Goal: Information Seeking & Learning: Learn about a topic

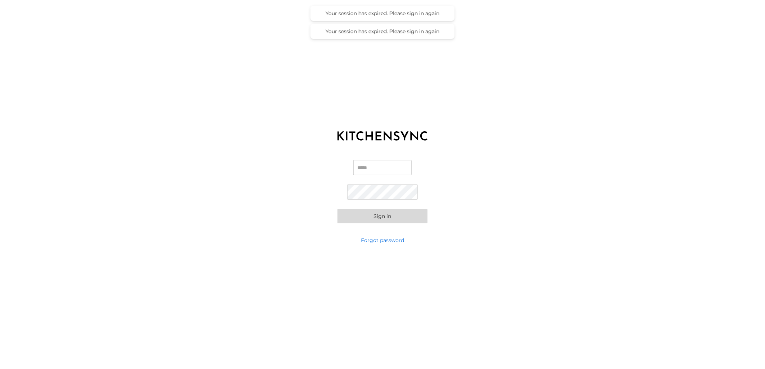
type input "**********"
click at [376, 212] on button "Sign in" at bounding box center [382, 216] width 90 height 14
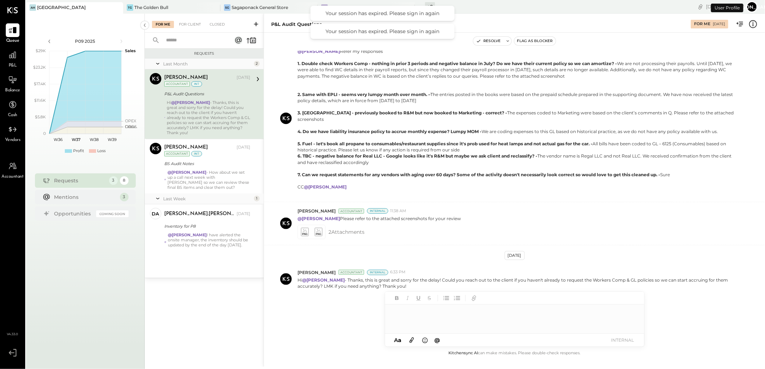
scroll to position [152, 0]
click at [259, 3] on div "SG Sagaponack General Store" at bounding box center [268, 8] width 97 height 12
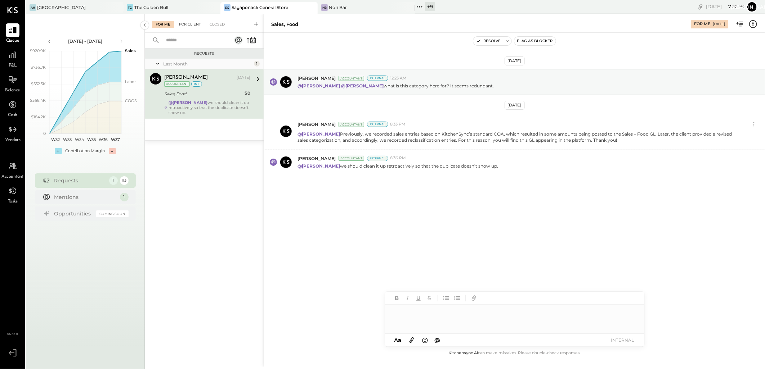
click at [195, 26] on div "For Client" at bounding box center [189, 24] width 29 height 7
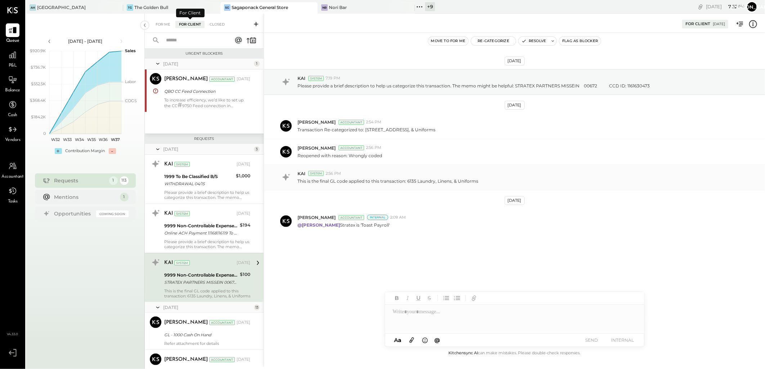
scroll to position [70, 0]
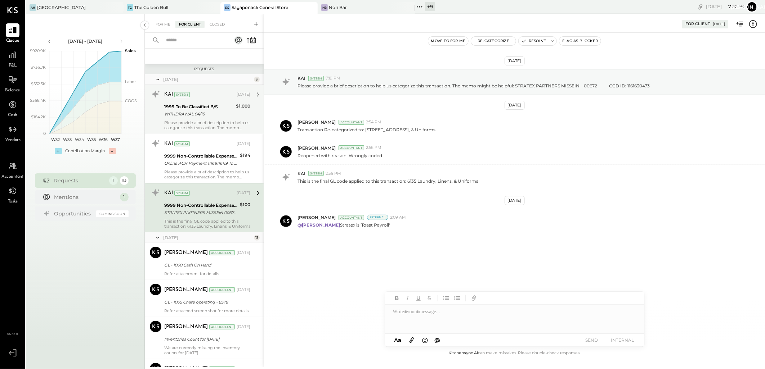
click at [198, 102] on div "KAI System Apr 22, 2025 1999 To Be Classified B/S WITHDRAWAL 04/15 $1,000 Pleas…" at bounding box center [207, 110] width 86 height 42
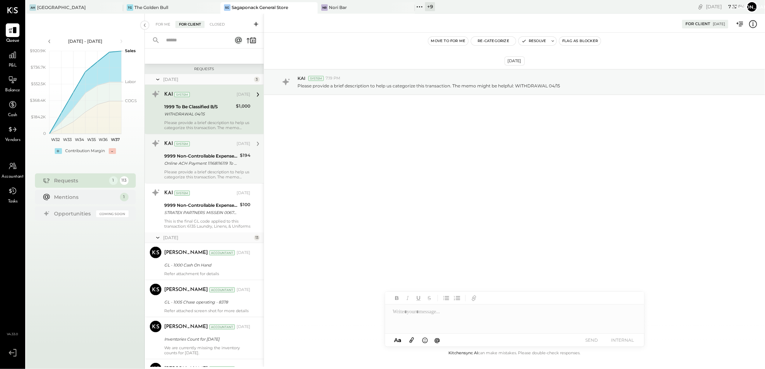
click at [208, 168] on div "KAI System Apr 22, 2025 9999 Non-Controllable Expenses:Other Income and Expense…" at bounding box center [207, 159] width 86 height 42
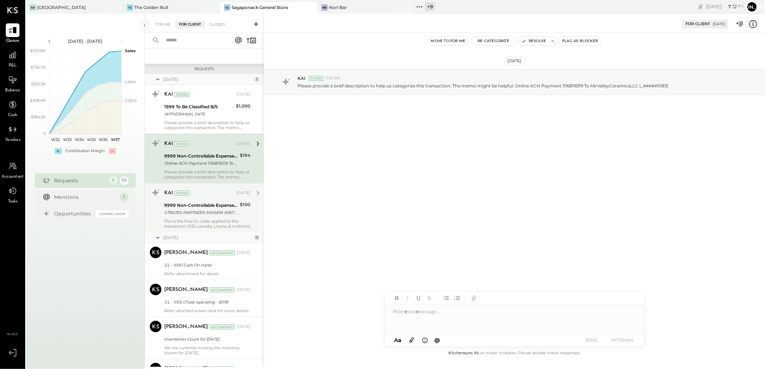
click at [203, 217] on div "KAI System Apr 03, 2025 9999 Non-Controllable Expenses:Other Income and Expense…" at bounding box center [207, 208] width 86 height 42
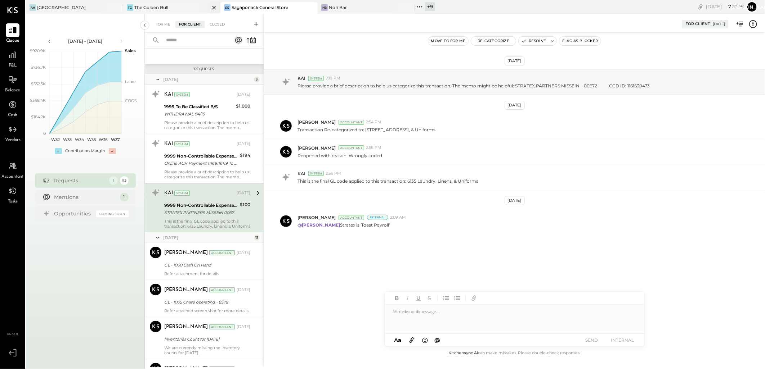
click at [213, 5] on icon at bounding box center [214, 7] width 9 height 9
click at [117, 9] on icon at bounding box center [116, 7] width 9 height 9
click at [214, 7] on icon at bounding box center [214, 8] width 4 height 4
click at [212, 5] on icon at bounding box center [214, 7] width 9 height 9
click at [235, 6] on div "+ 11" at bounding box center [235, 6] width 11 height 9
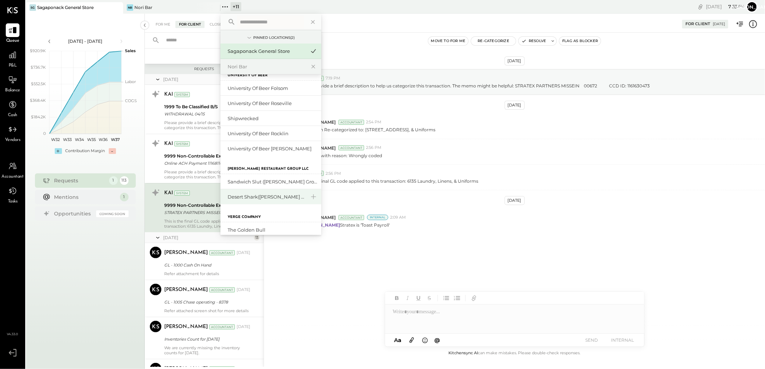
scroll to position [134, 0]
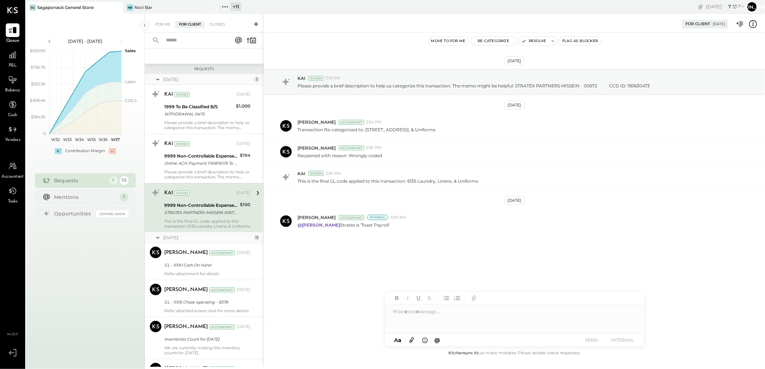
click at [456, 248] on div "Mar 18th, 2025 KAI System 7:19 PM Please provide a brief description to help us…" at bounding box center [514, 169] width 501 height 237
click at [238, 2] on div "+ 11" at bounding box center [235, 6] width 11 height 9
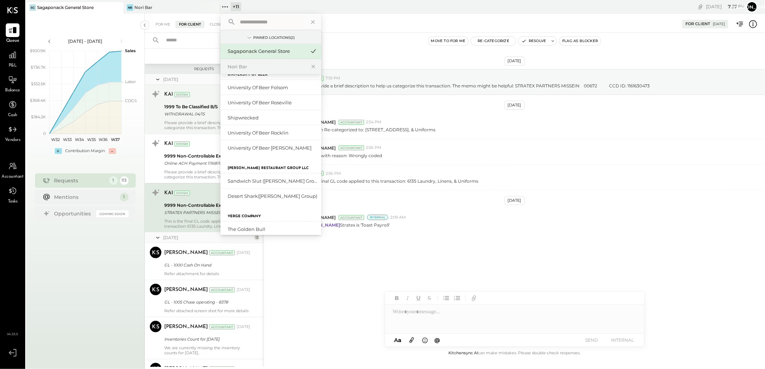
scroll to position [14, 0]
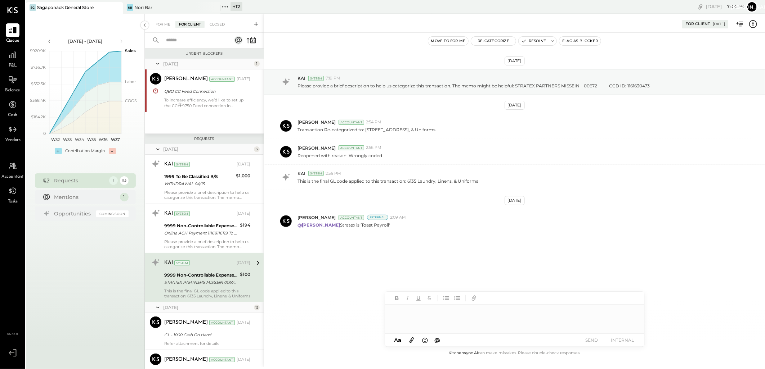
scroll to position [70, 0]
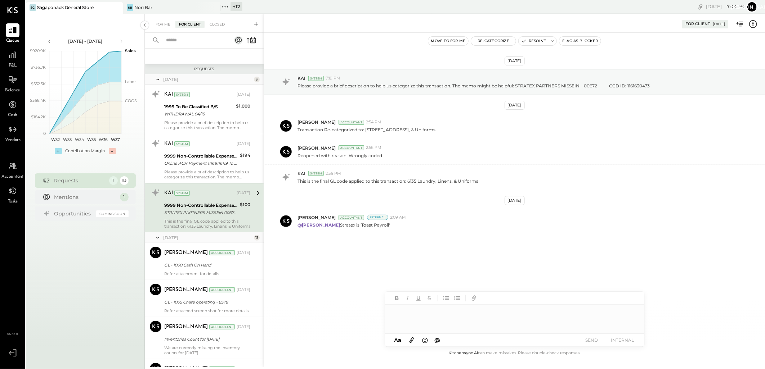
click at [232, 6] on div "+ 12" at bounding box center [236, 6] width 12 height 9
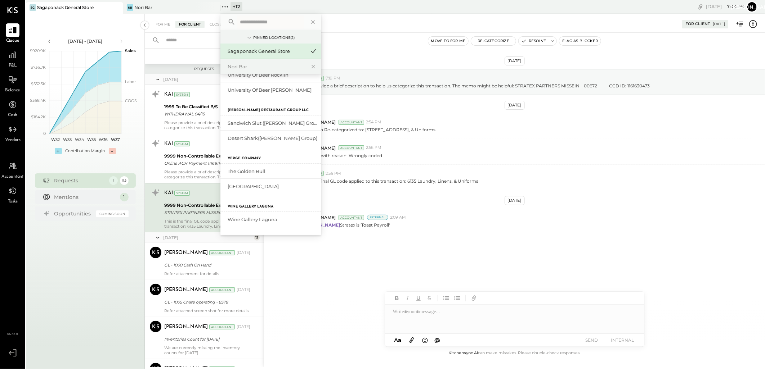
scroll to position [120, 0]
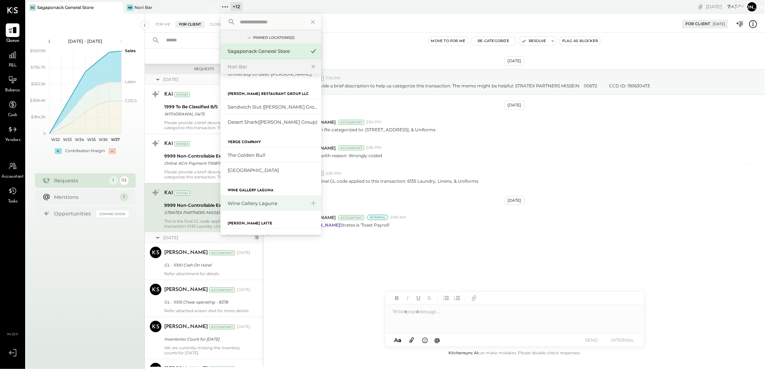
click at [255, 201] on div "Wine Gallery Laguna" at bounding box center [267, 203] width 78 height 7
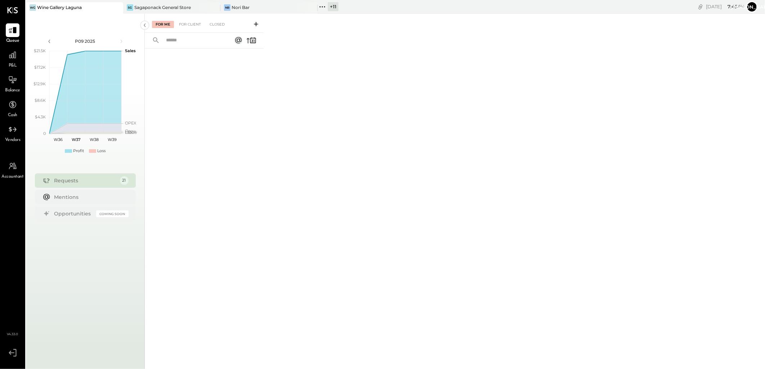
click at [9, 66] on span "P&L" at bounding box center [13, 66] width 8 height 6
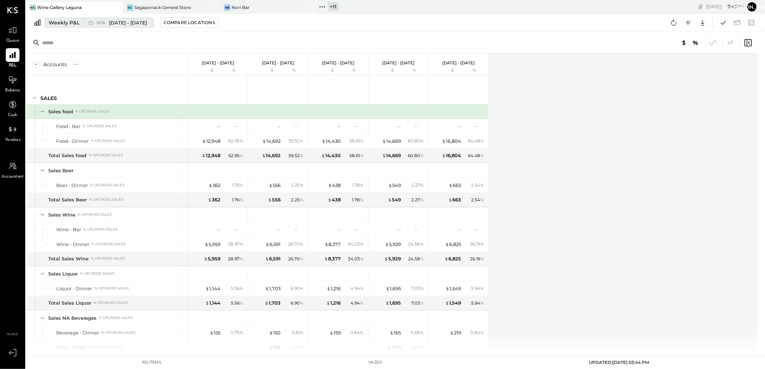
click at [73, 22] on div "Weekly P&L" at bounding box center [64, 22] width 31 height 7
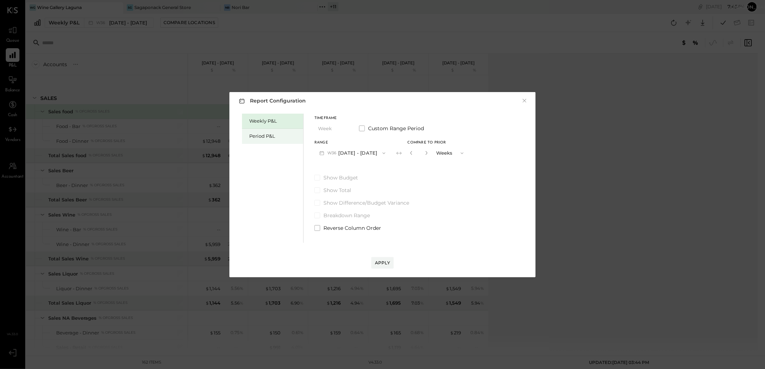
click at [275, 137] on div "Period P&L" at bounding box center [274, 136] width 50 height 7
click at [408, 153] on div "Compare" at bounding box center [409, 153] width 23 height 6
click at [379, 265] on div "Apply" at bounding box center [382, 263] width 15 height 6
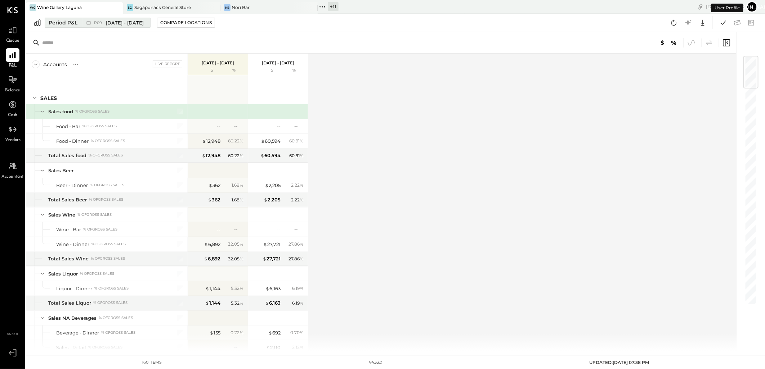
click at [127, 20] on span "Sep 1 - 28, 2025" at bounding box center [125, 22] width 38 height 7
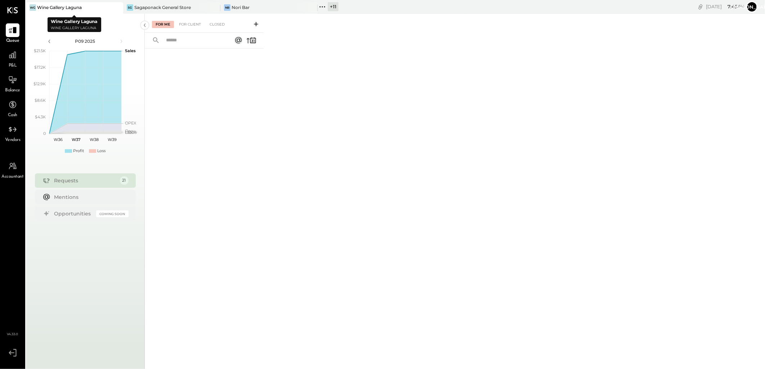
click at [69, 6] on div "Wine Gallery Laguna" at bounding box center [59, 7] width 45 height 6
click at [13, 56] on icon at bounding box center [12, 54] width 9 height 9
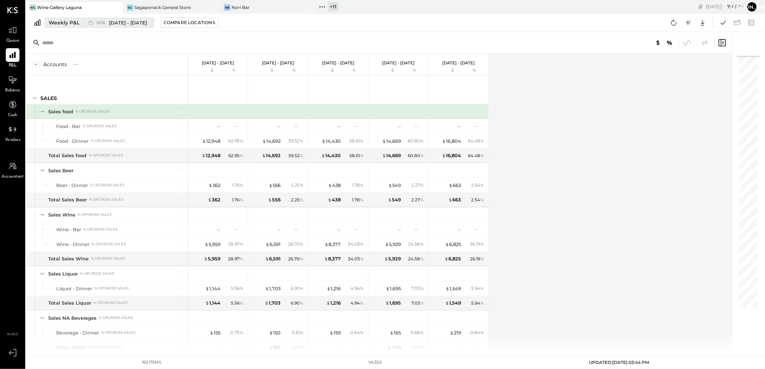
click at [95, 23] on div "W36 Sep 1 - 7, 2025" at bounding box center [117, 22] width 66 height 9
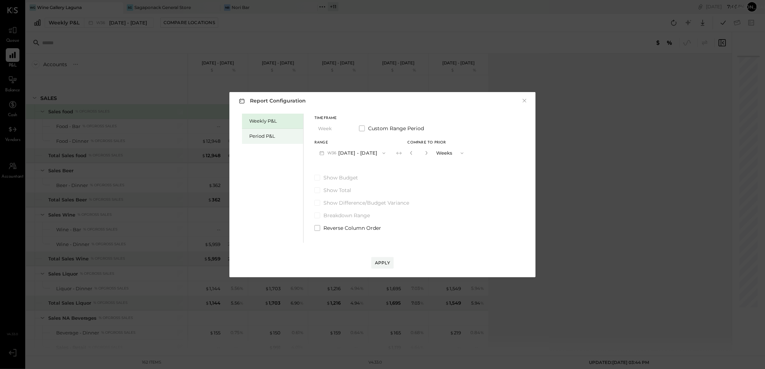
click at [268, 139] on div "Period P&L" at bounding box center [274, 136] width 50 height 7
click at [385, 264] on div "Apply" at bounding box center [382, 263] width 15 height 6
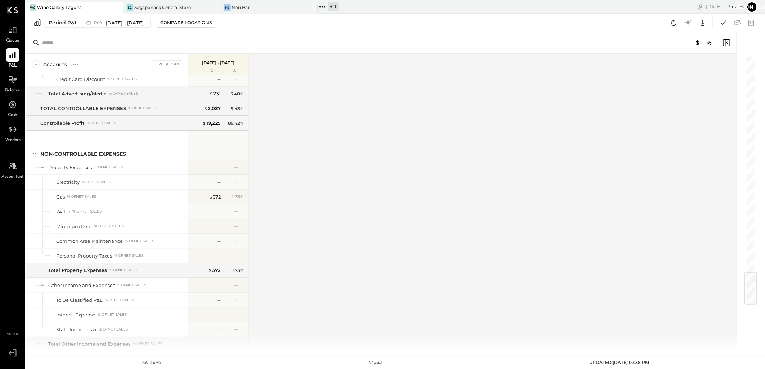
scroll to position [1839, 0]
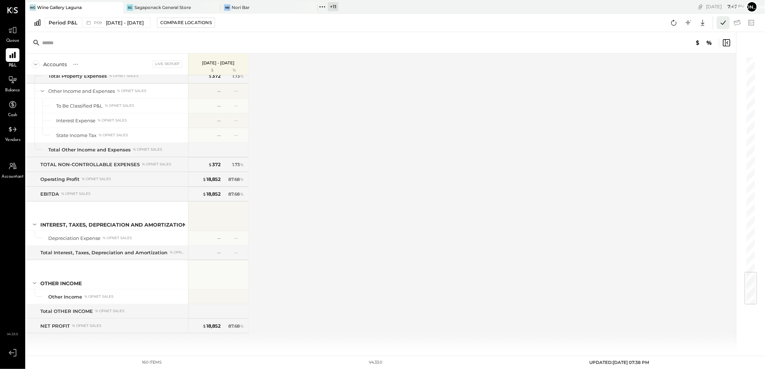
click at [721, 21] on icon at bounding box center [722, 22] width 9 height 9
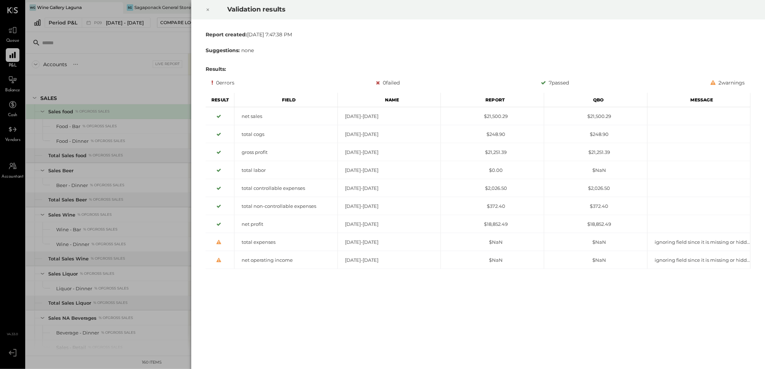
click at [207, 9] on icon at bounding box center [208, 10] width 3 height 3
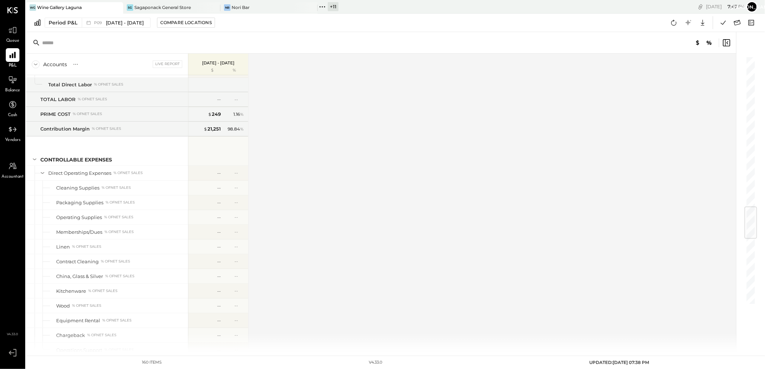
scroll to position [1280, 0]
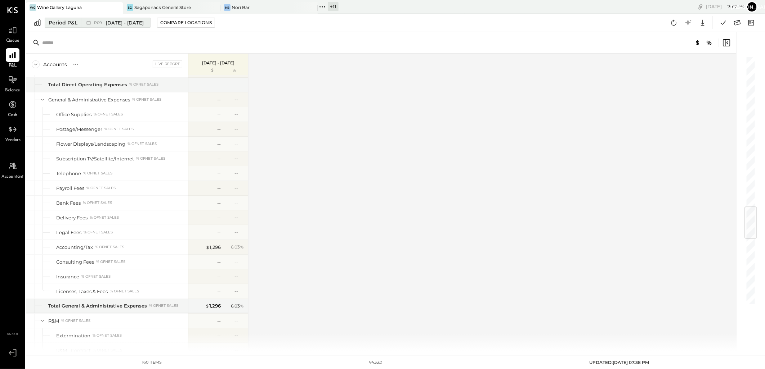
click at [121, 23] on span "[DATE] - [DATE]" at bounding box center [125, 22] width 38 height 7
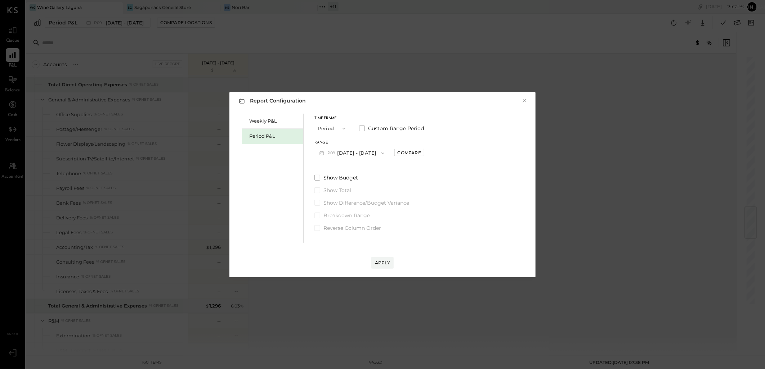
click at [380, 152] on icon "button" at bounding box center [383, 154] width 6 height 6
click at [360, 167] on span "[DATE] - [DATE]" at bounding box center [348, 169] width 34 height 6
click at [382, 263] on div "Apply" at bounding box center [382, 263] width 15 height 6
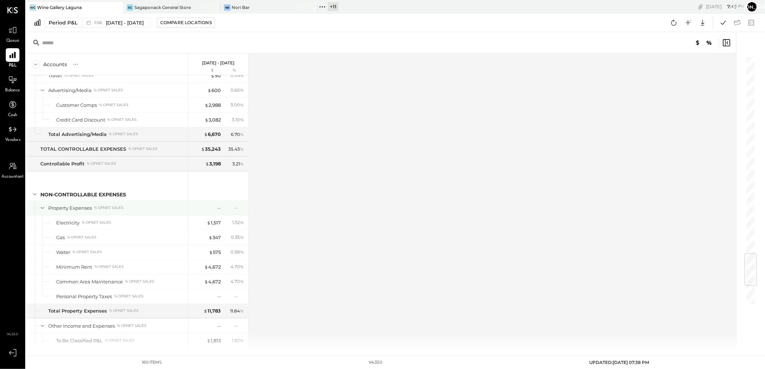
scroll to position [1839, 0]
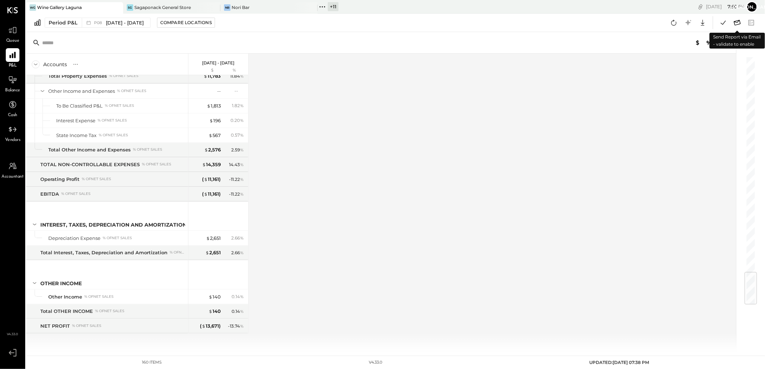
click at [736, 22] on icon at bounding box center [737, 22] width 7 height 5
click at [740, 23] on icon at bounding box center [736, 22] width 9 height 9
click at [736, 22] on icon at bounding box center [737, 22] width 7 height 5
click at [723, 21] on icon at bounding box center [722, 22] width 9 height 9
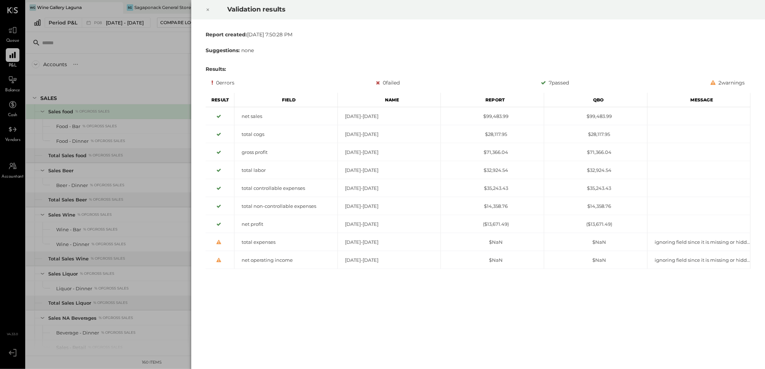
click at [207, 6] on icon at bounding box center [208, 9] width 4 height 9
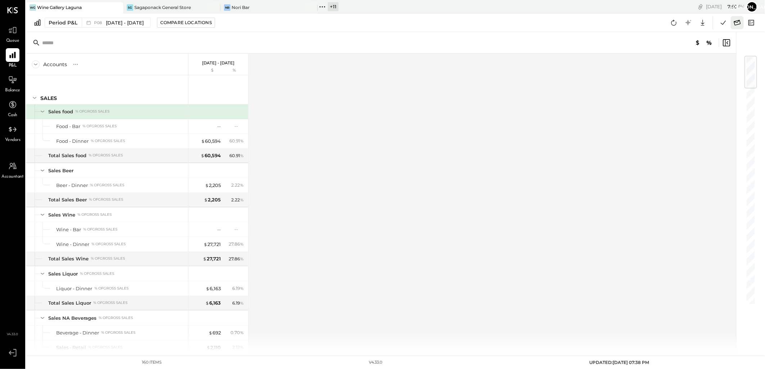
click at [735, 22] on icon at bounding box center [736, 22] width 9 height 9
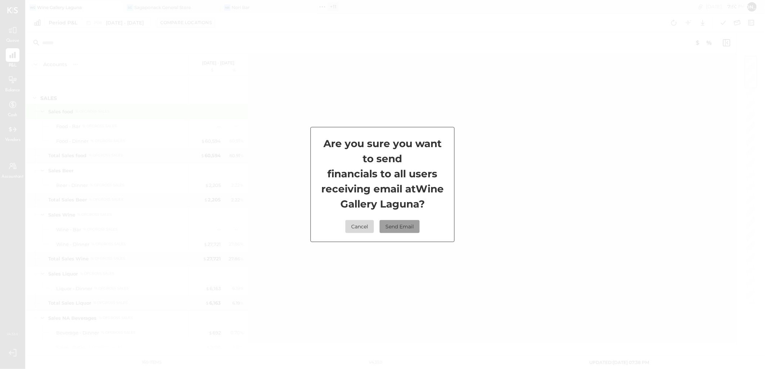
click at [402, 227] on button "Send Email" at bounding box center [400, 226] width 40 height 13
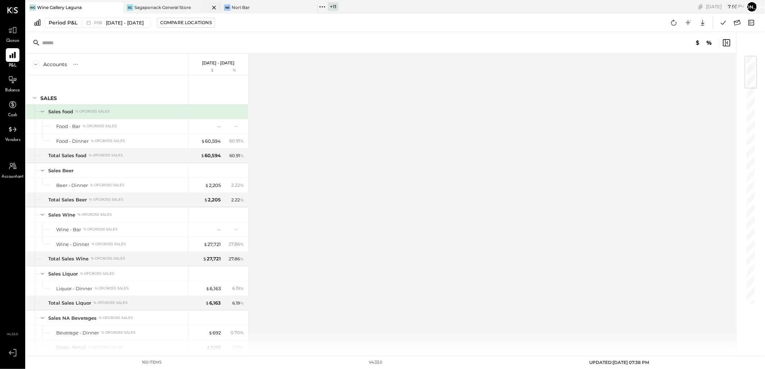
click at [166, 8] on div "Sagaponack General Store" at bounding box center [162, 7] width 57 height 6
